Goal: Communication & Community: Share content

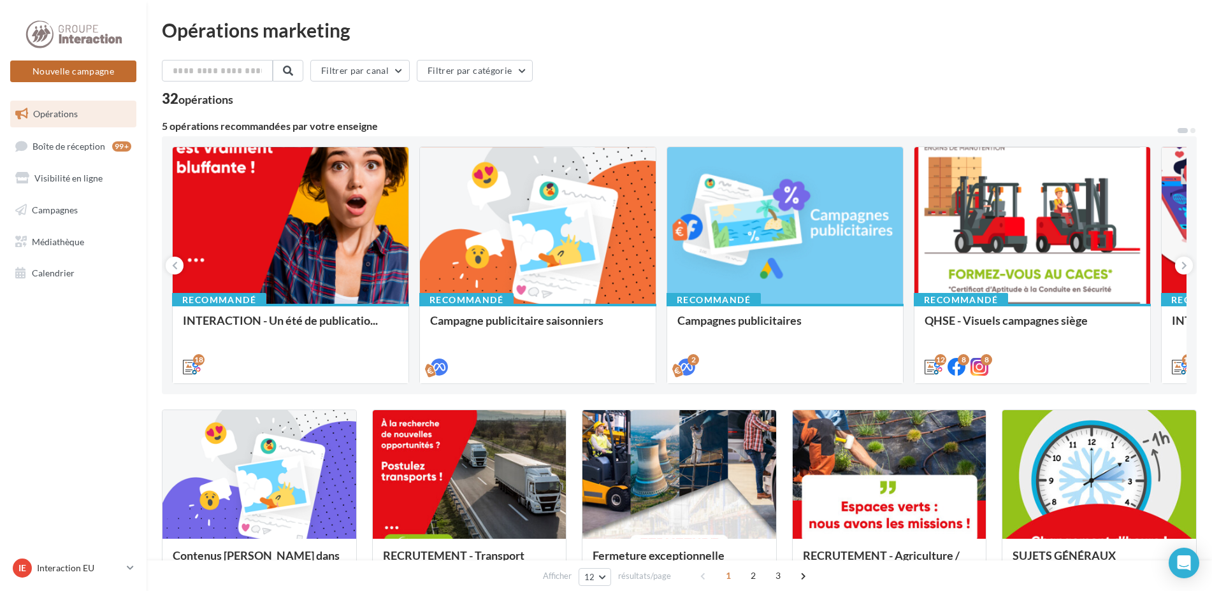
click at [94, 69] on button "Nouvelle campagne" at bounding box center [73, 72] width 126 height 22
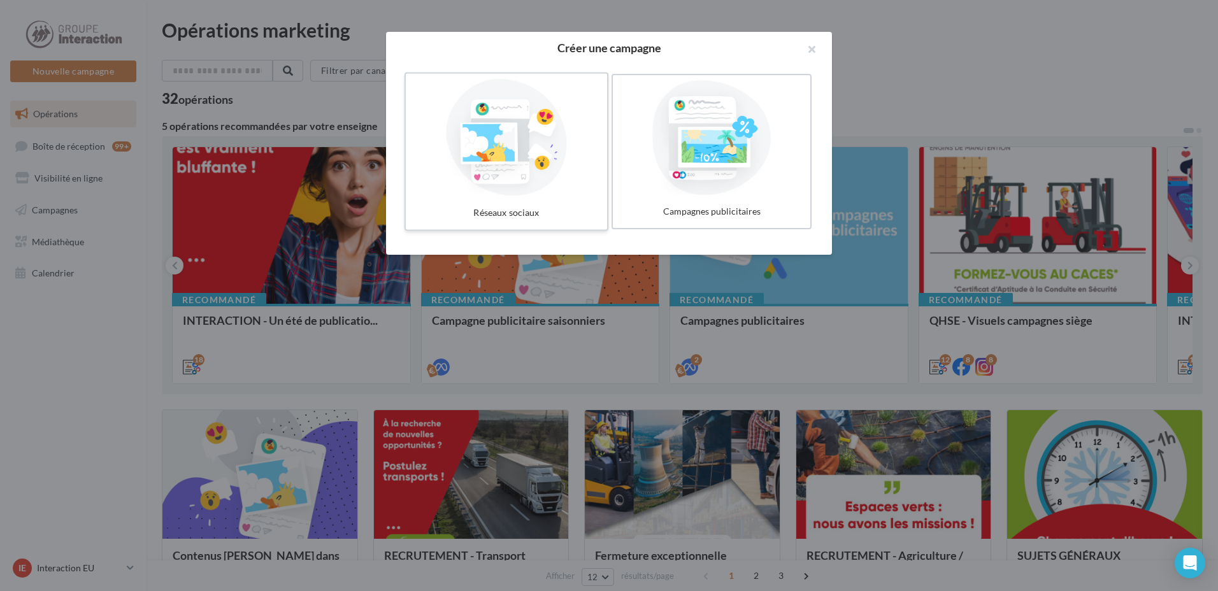
click at [529, 133] on div at bounding box center [506, 137] width 191 height 117
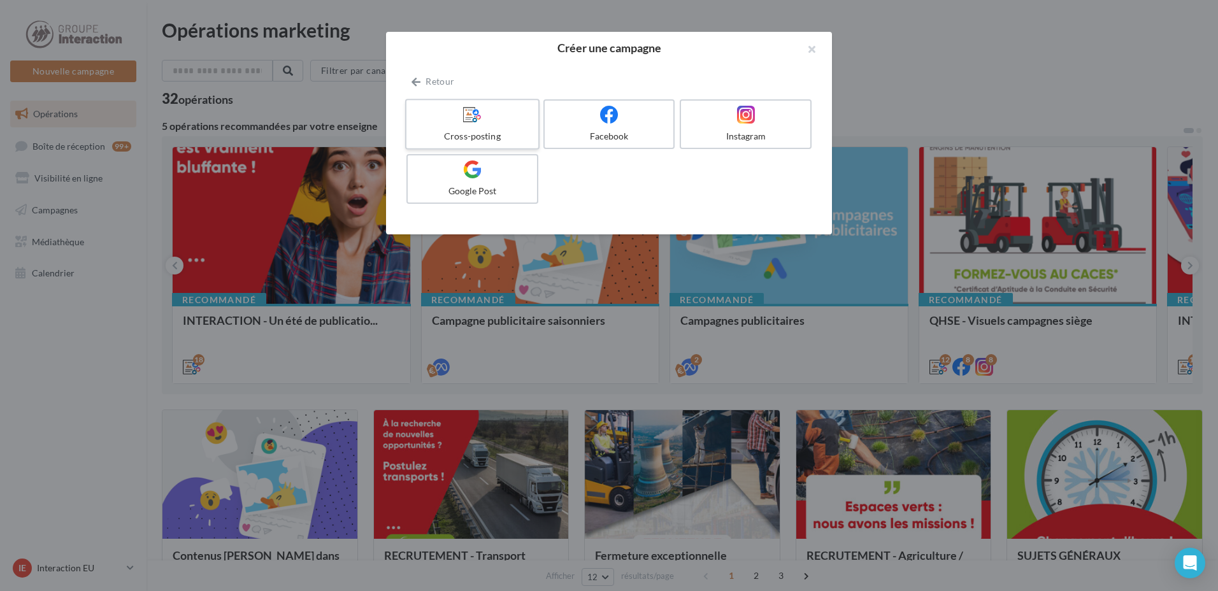
click at [522, 115] on div at bounding box center [472, 115] width 121 height 20
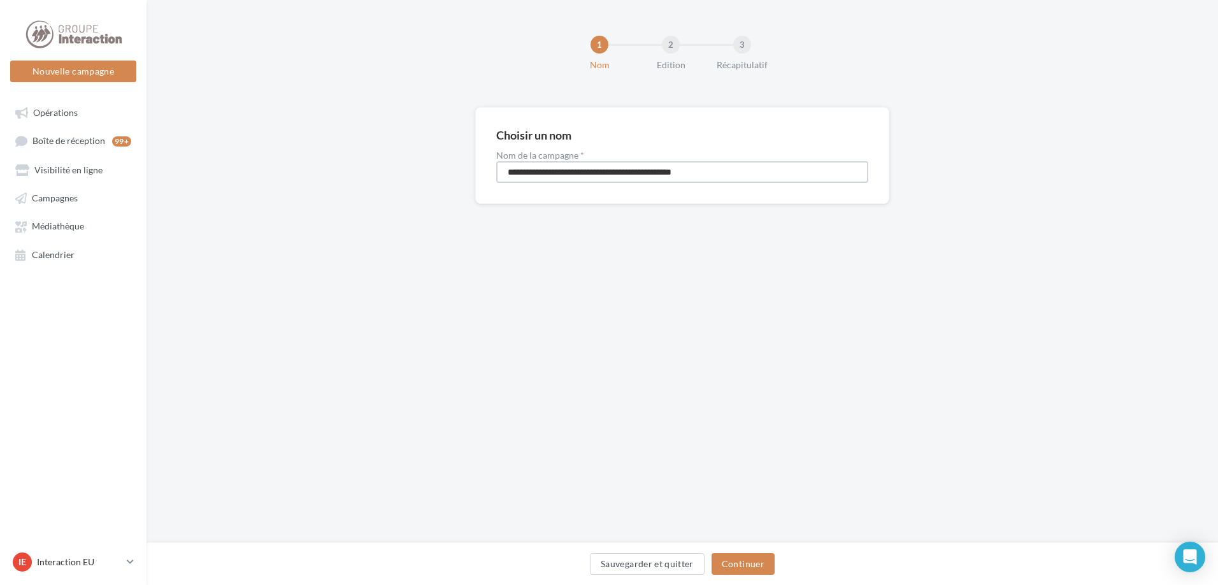
drag, startPoint x: 744, startPoint y: 170, endPoint x: 327, endPoint y: 169, distance: 416.7
click at [327, 169] on div "**********" at bounding box center [683, 176] width 1072 height 138
type input "**********"
click at [744, 566] on button "Continuer" at bounding box center [743, 564] width 63 height 22
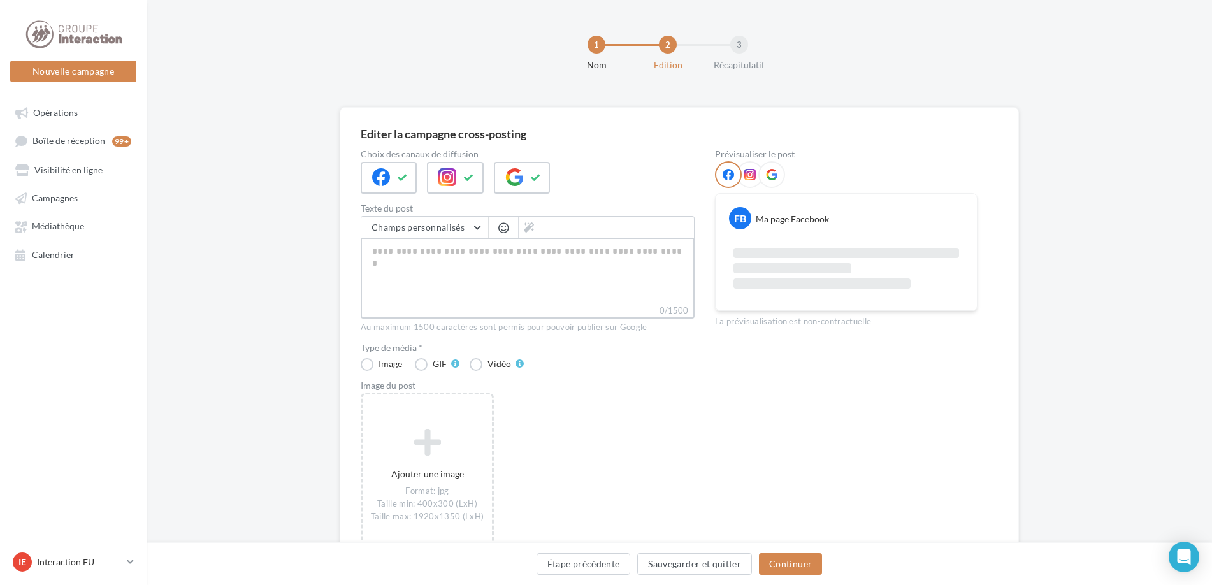
click at [391, 243] on textarea "0/1500" at bounding box center [528, 271] width 334 height 66
paste textarea "**********"
type textarea "**********"
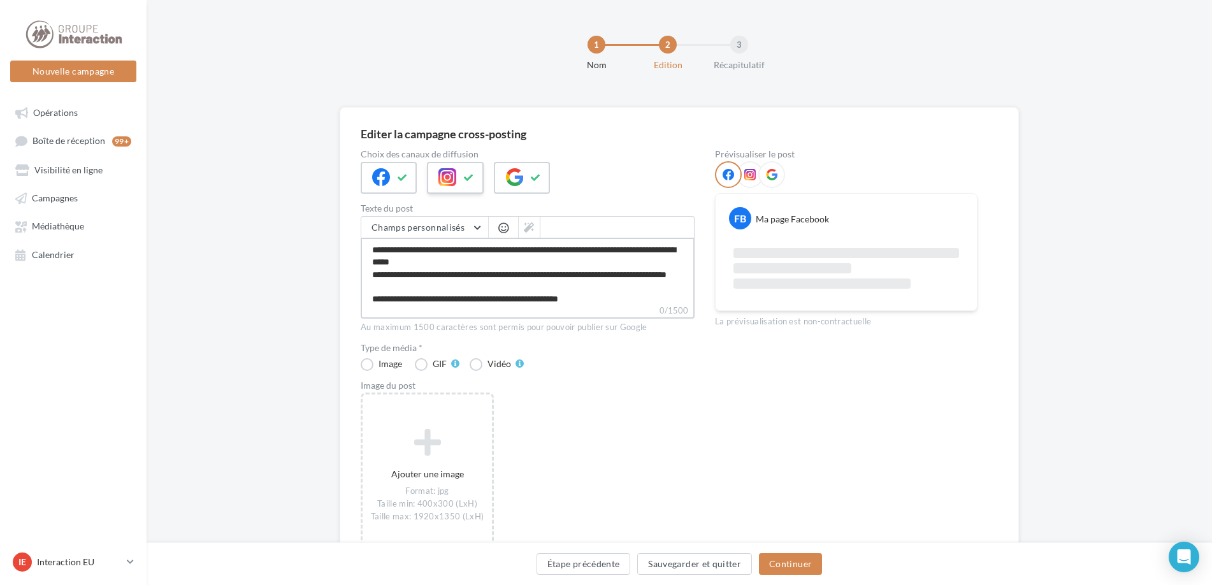
scroll to position [18, 0]
click at [517, 175] on icon at bounding box center [514, 177] width 18 height 18
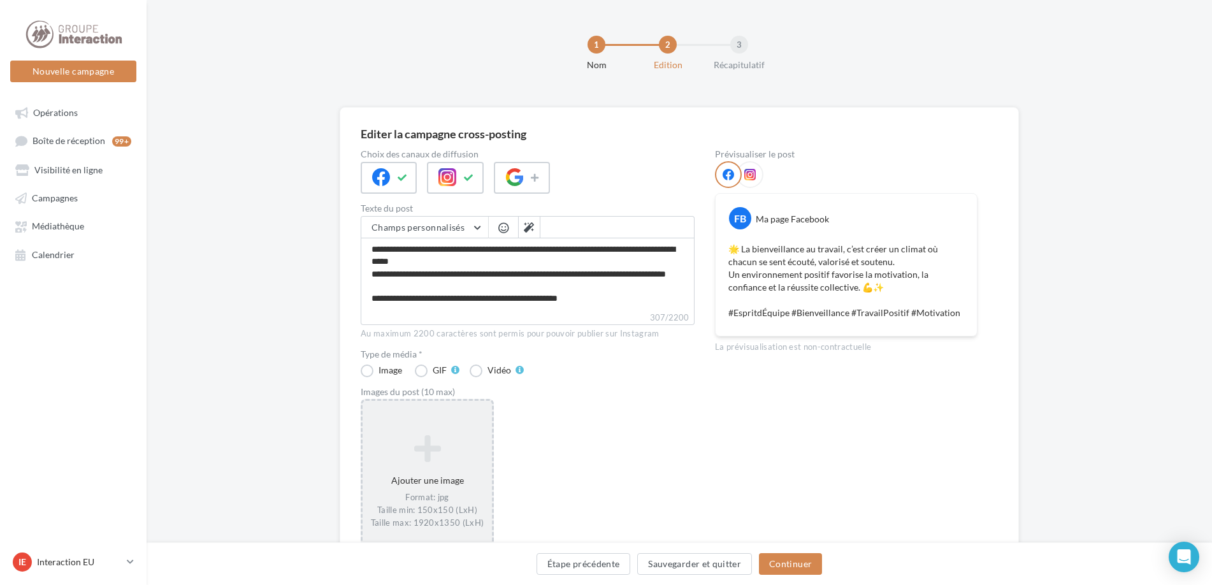
click at [410, 445] on icon at bounding box center [427, 448] width 119 height 31
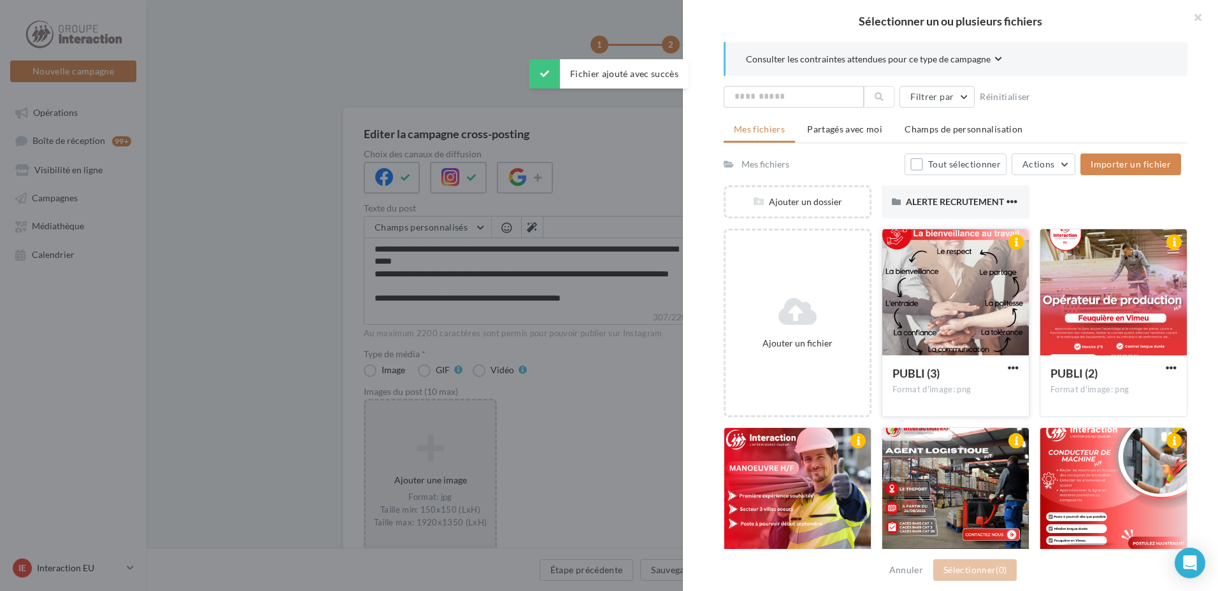
click at [938, 263] on div at bounding box center [955, 292] width 147 height 127
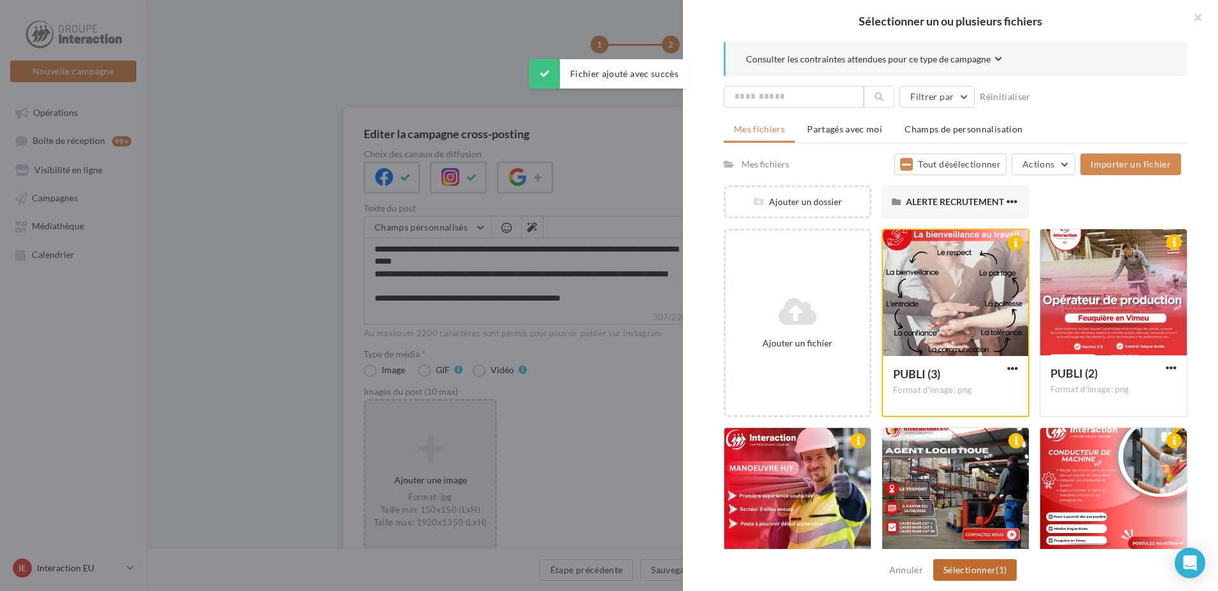
click at [966, 579] on button "Sélectionner (1)" at bounding box center [974, 570] width 83 height 22
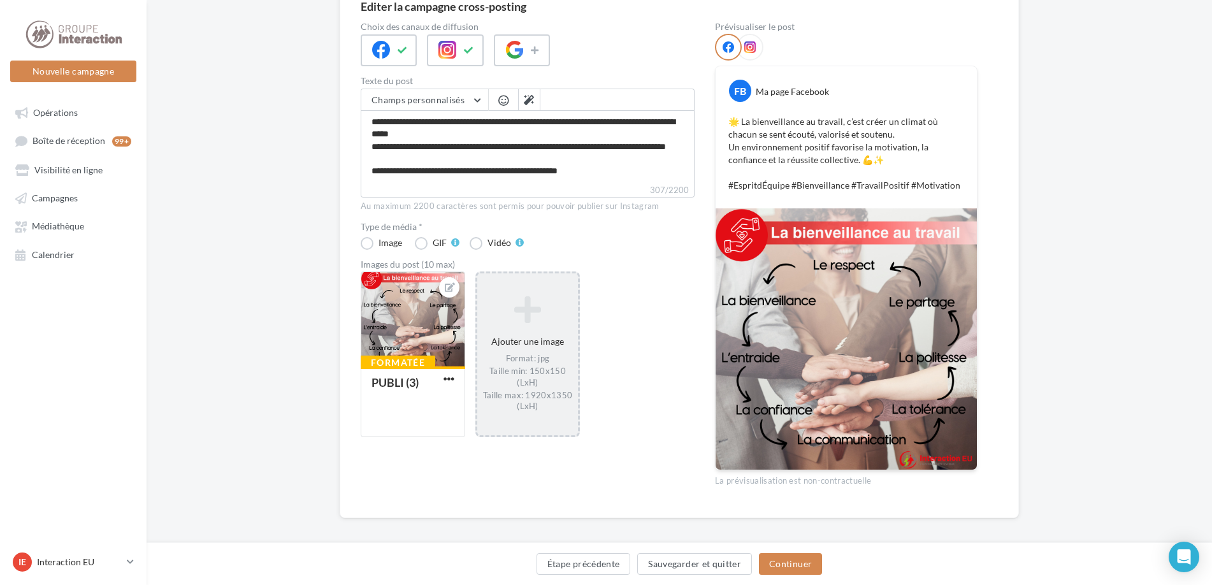
scroll to position [64, 0]
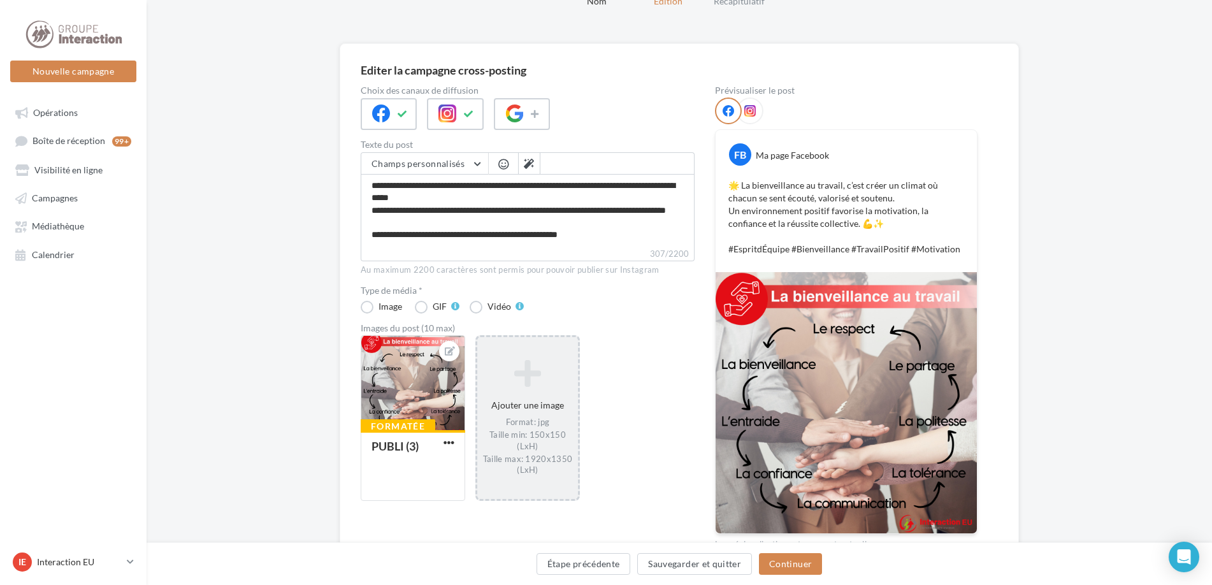
click at [641, 115] on div at bounding box center [528, 114] width 334 height 32
click at [807, 570] on button "Continuer" at bounding box center [790, 564] width 63 height 22
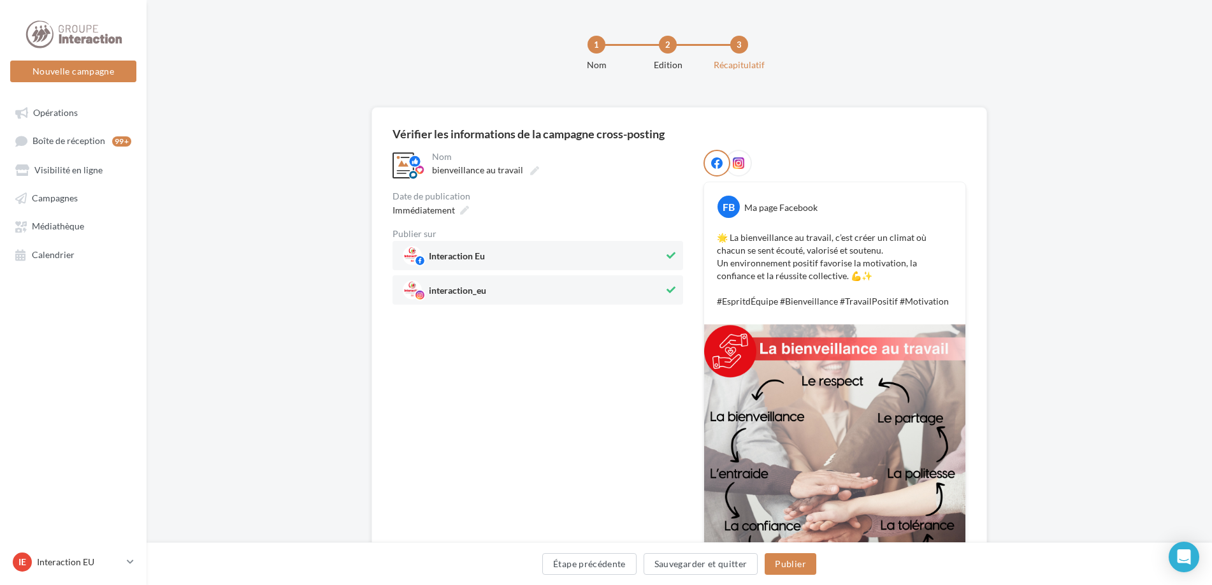
scroll to position [114, 0]
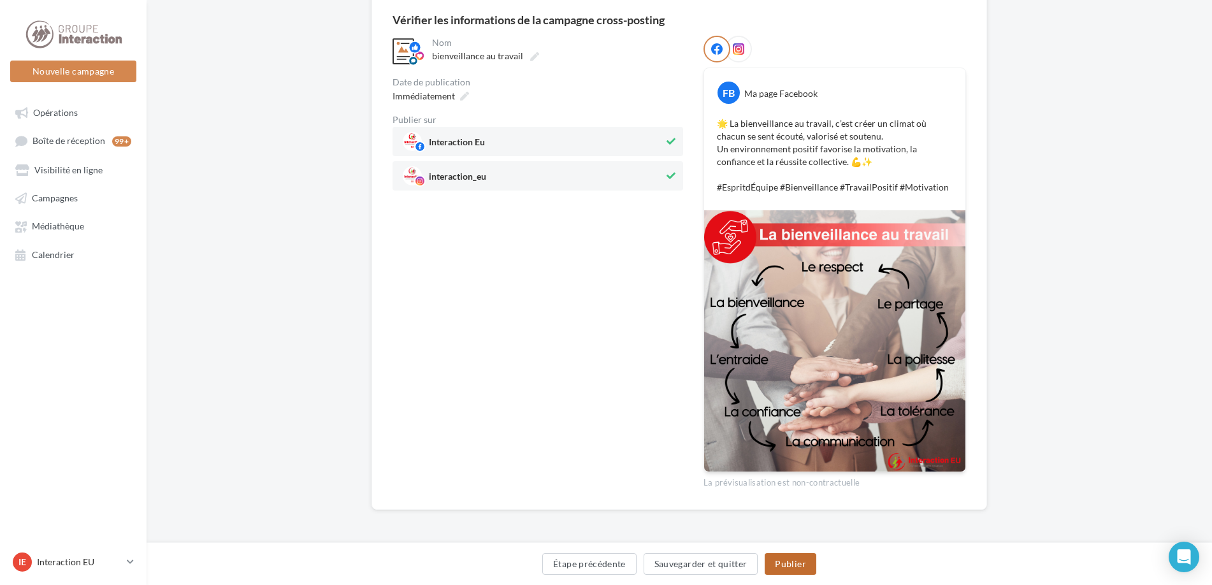
click at [795, 561] on button "Publier" at bounding box center [790, 564] width 51 height 22
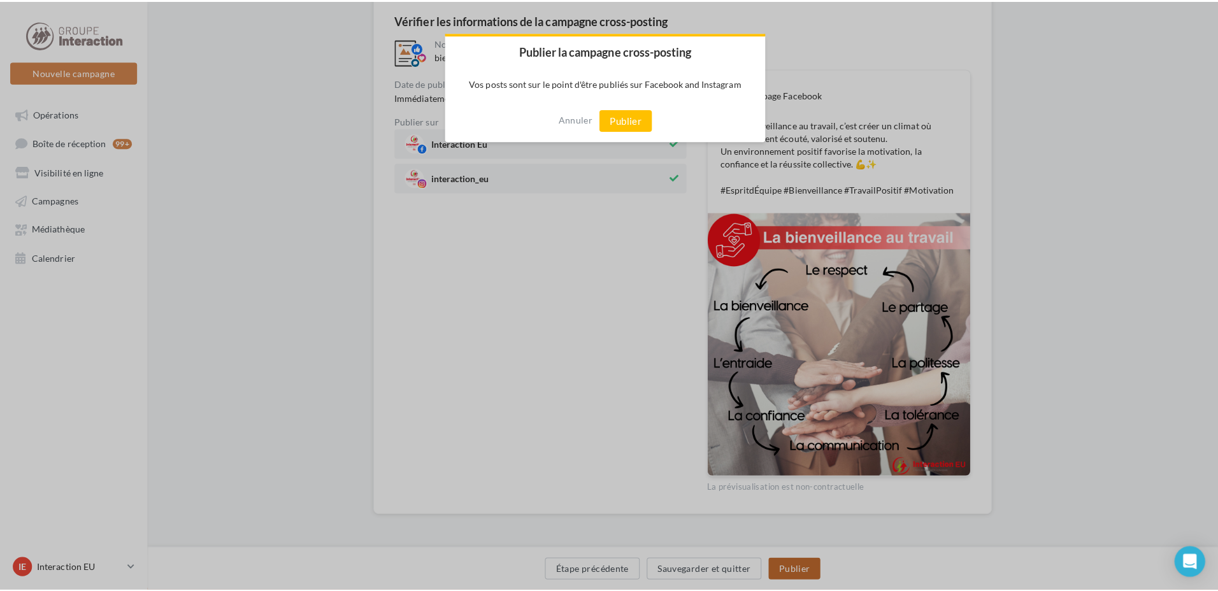
scroll to position [108, 0]
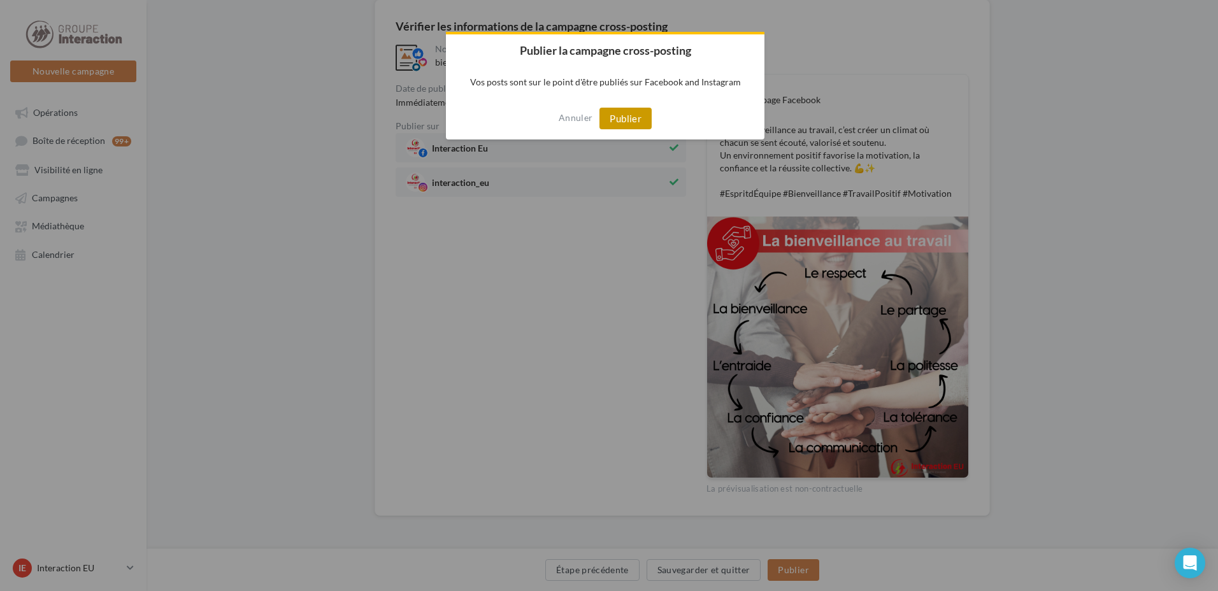
click at [632, 116] on button "Publier" at bounding box center [626, 119] width 52 height 22
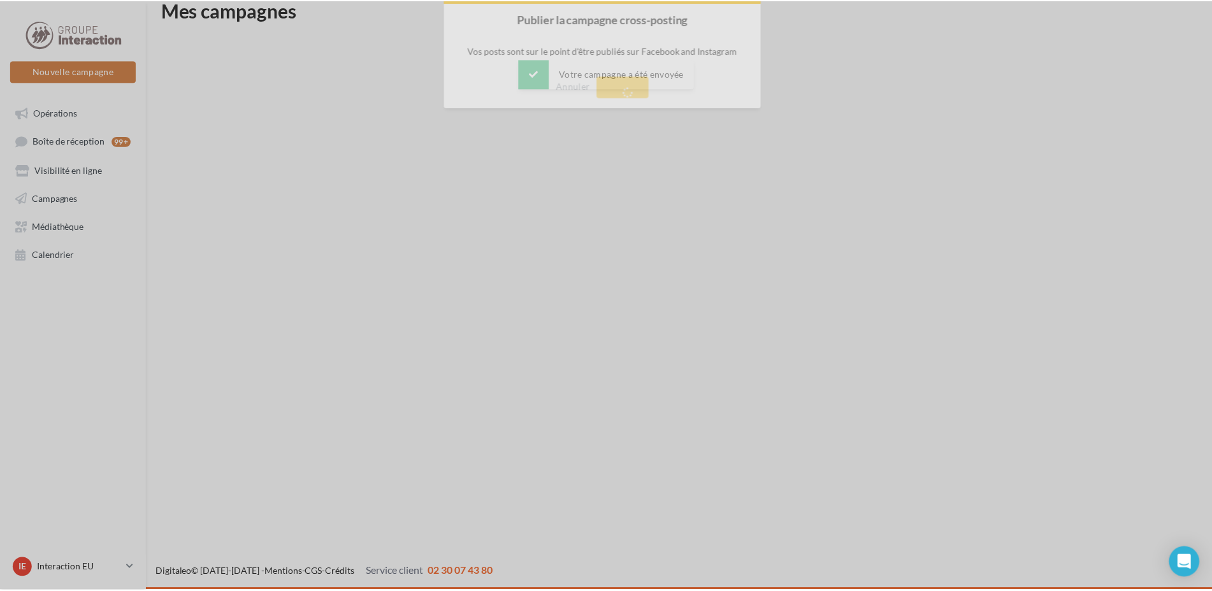
scroll to position [20, 0]
